Goal: Navigation & Orientation: Find specific page/section

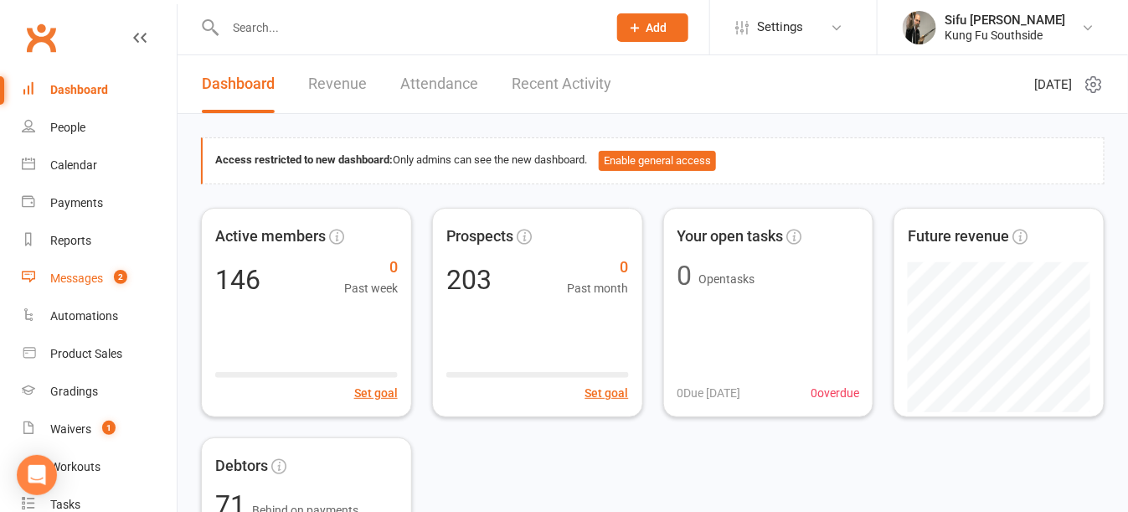
click at [57, 274] on div "Messages" at bounding box center [76, 277] width 53 height 13
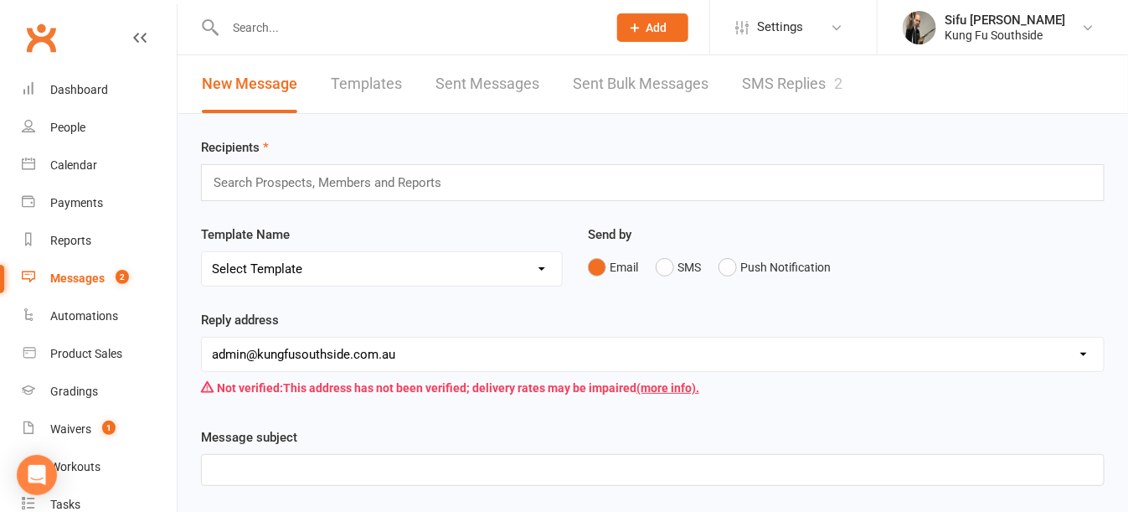
click at [765, 78] on link "SMS Replies 2" at bounding box center [792, 84] width 100 height 58
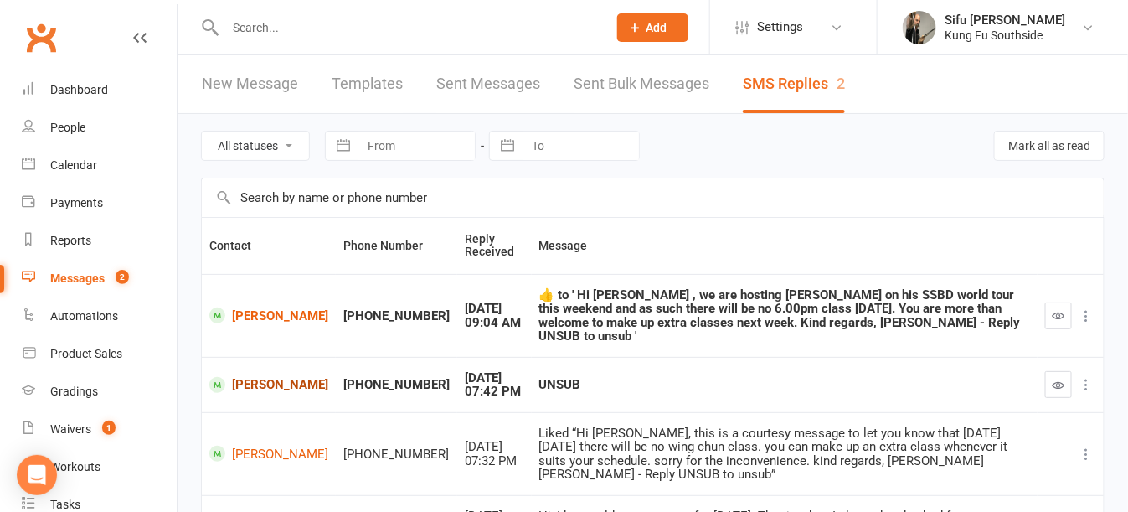
click at [234, 377] on link "[PERSON_NAME]" at bounding box center [268, 385] width 119 height 16
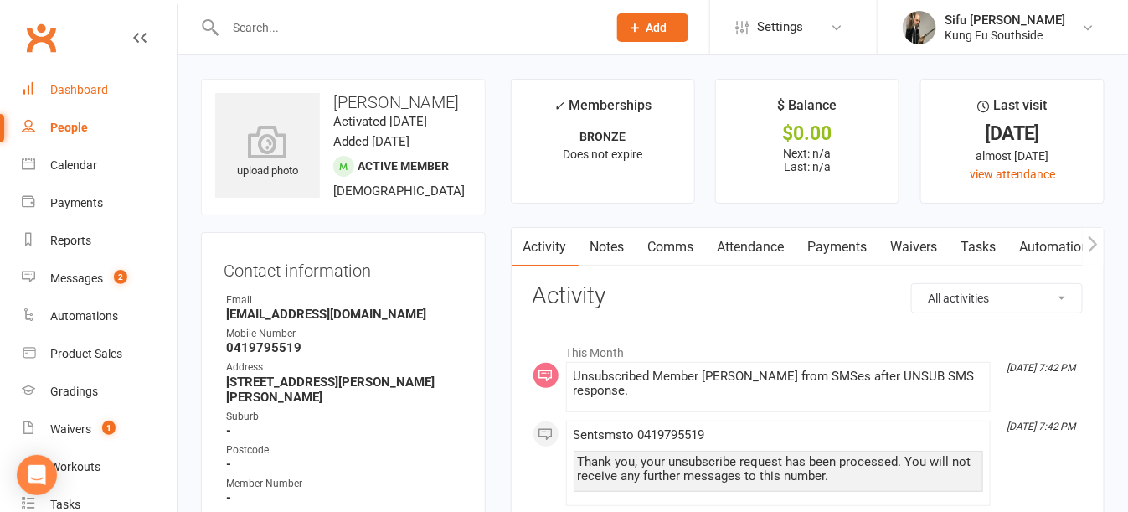
click at [61, 91] on div "Dashboard" at bounding box center [79, 89] width 58 height 13
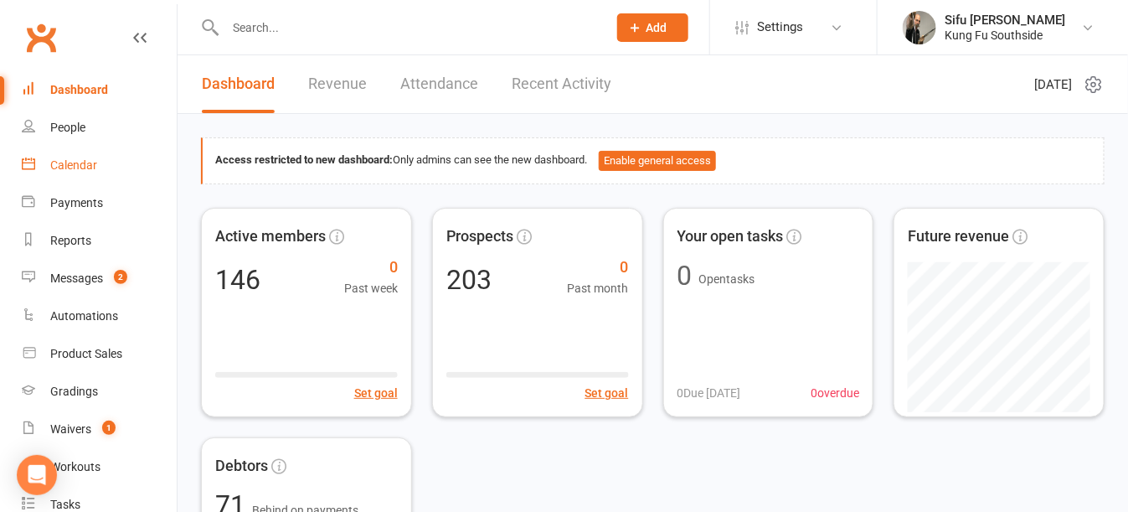
click at [49, 170] on link "Calendar" at bounding box center [99, 166] width 155 height 38
